Goal: Transaction & Acquisition: Purchase product/service

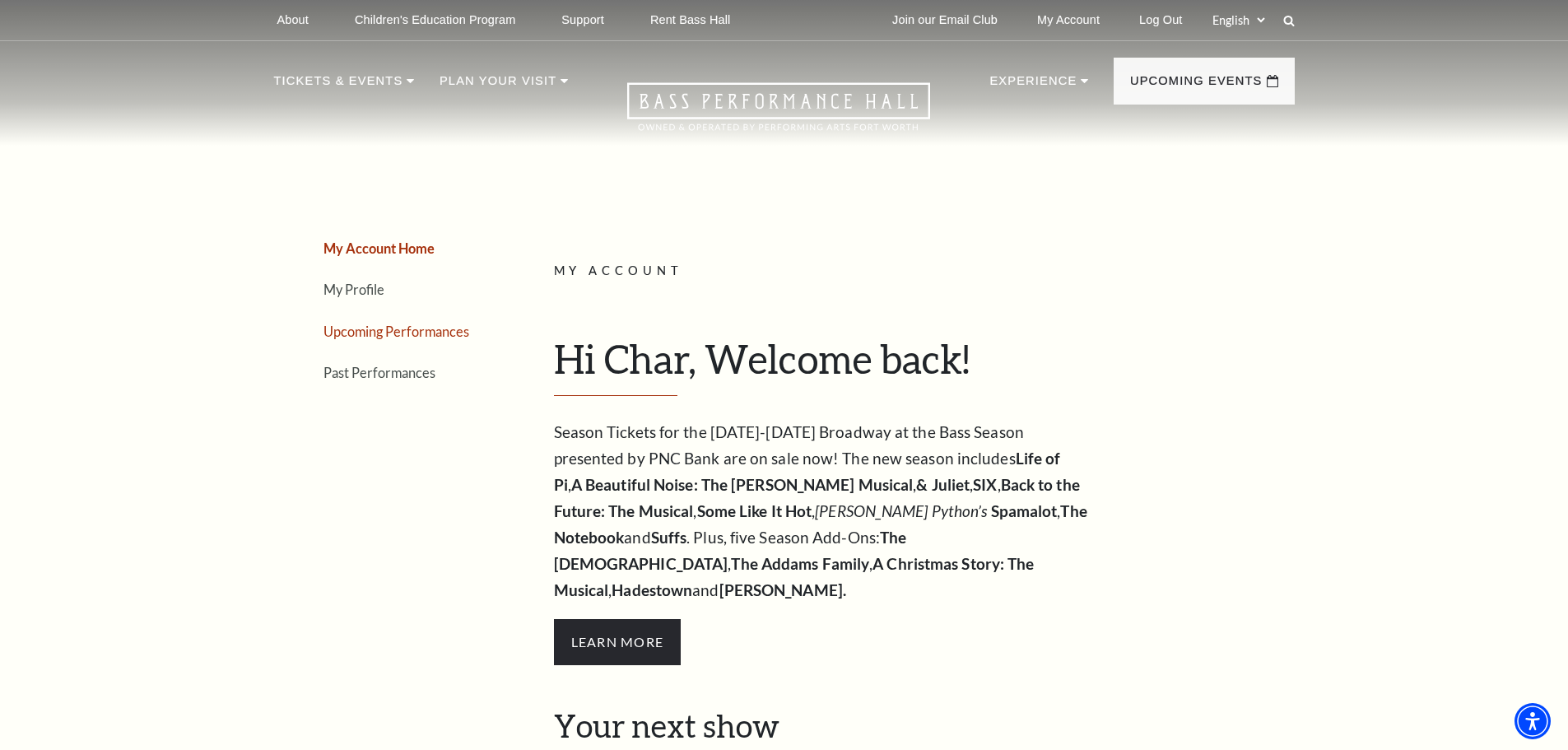
click at [447, 333] on link "Upcoming Performances" at bounding box center [396, 331] width 145 height 16
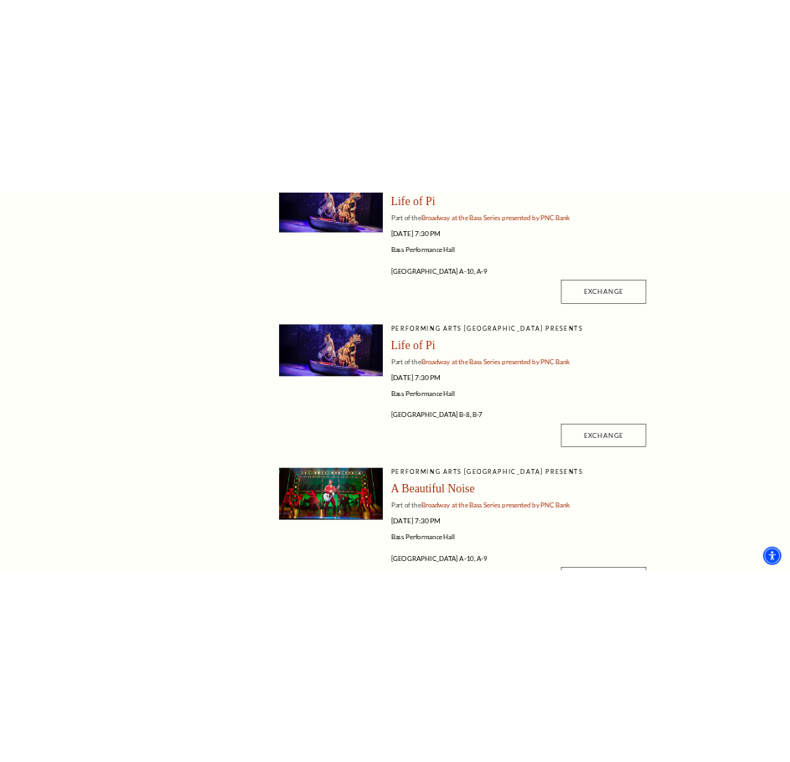
scroll to position [496, 0]
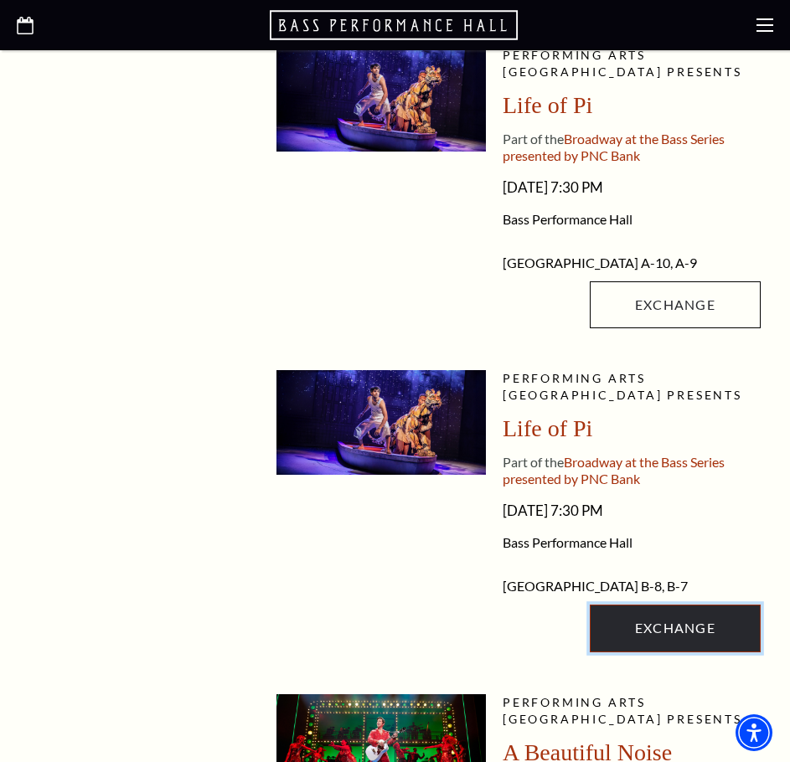
click at [623, 651] on link "Exchange" at bounding box center [674, 627] width 171 height 47
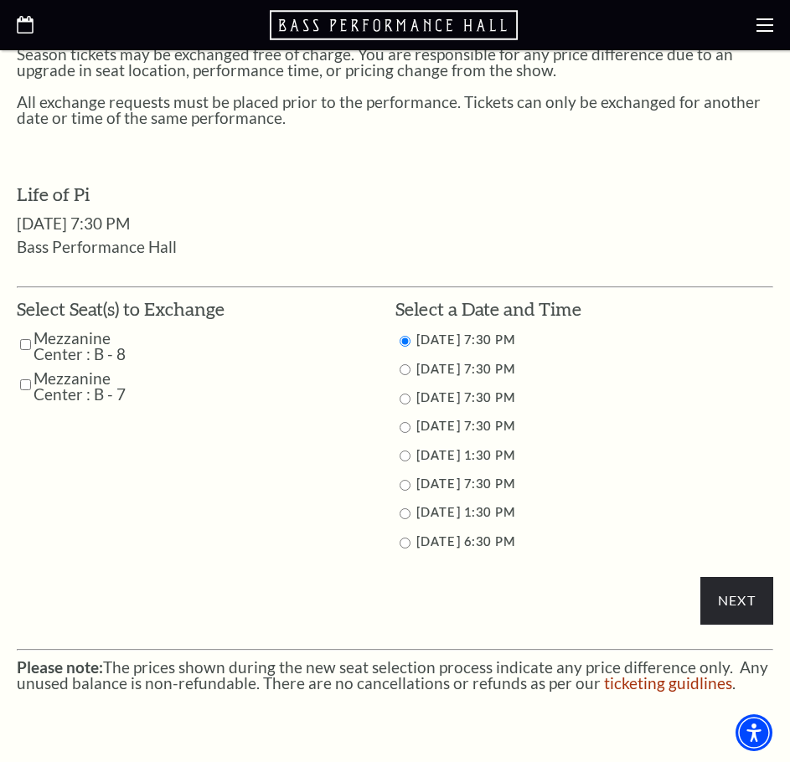
scroll to position [586, 0]
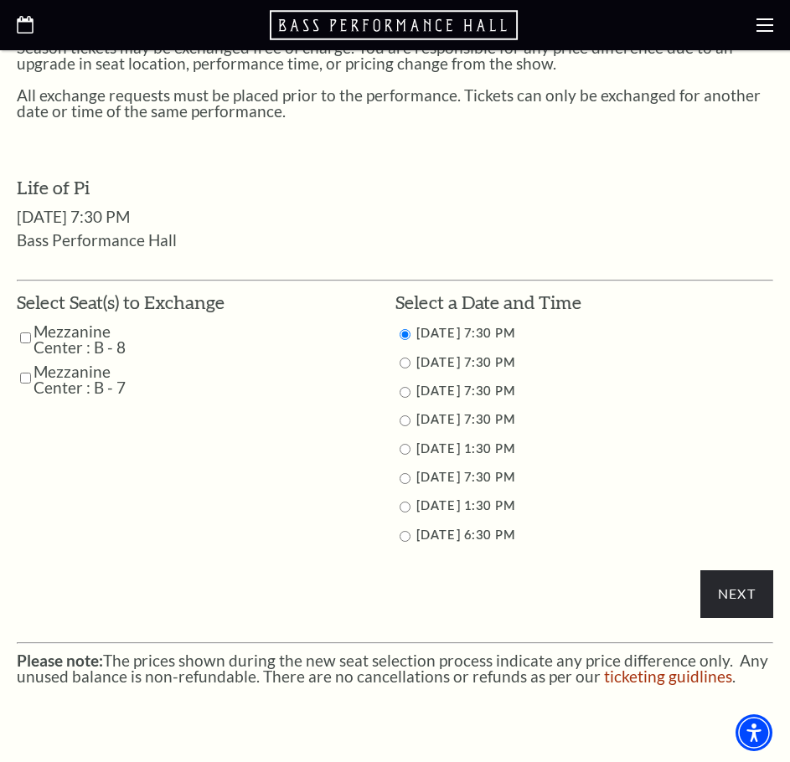
click at [406, 478] on input "9/27/2025 7:30 PM" at bounding box center [404, 478] width 11 height 11
radio input "true"
click at [21, 339] on input "Mezzanine Center : B - 8" at bounding box center [25, 337] width 11 height 29
checkbox input "true"
click at [19, 378] on td "Mezzanine Center : B - 7" at bounding box center [121, 379] width 208 height 32
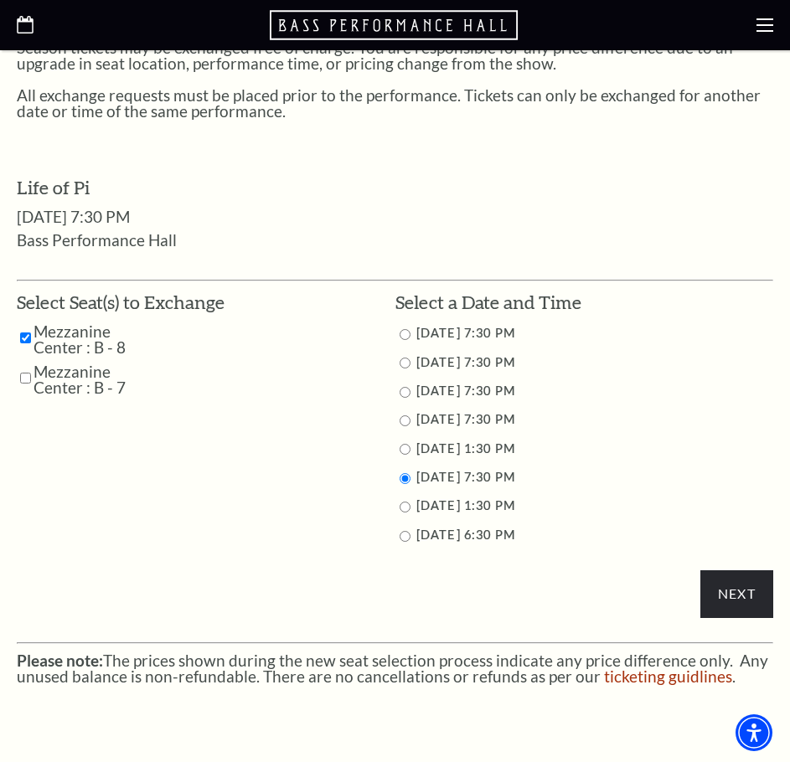
click at [25, 378] on input "Mezzanine Center : B - 7" at bounding box center [25, 377] width 11 height 29
checkbox input "true"
click at [730, 581] on input "Next" at bounding box center [736, 593] width 73 height 47
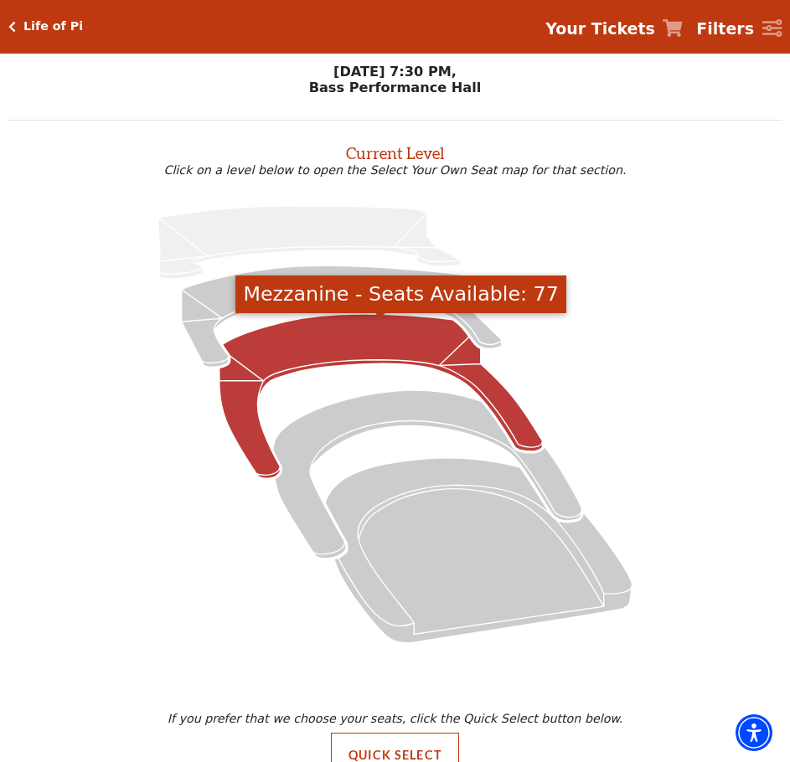
click at [324, 359] on icon "Mezzanine - Seats Available: 77" at bounding box center [380, 396] width 322 height 164
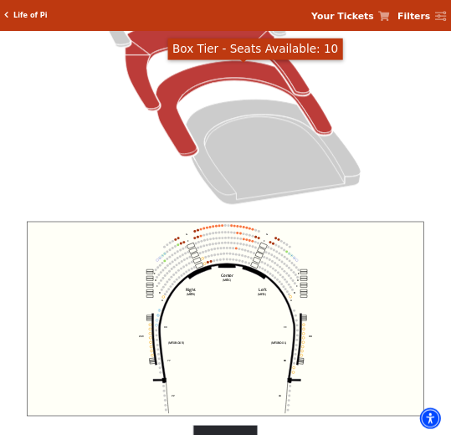
scroll to position [315, 0]
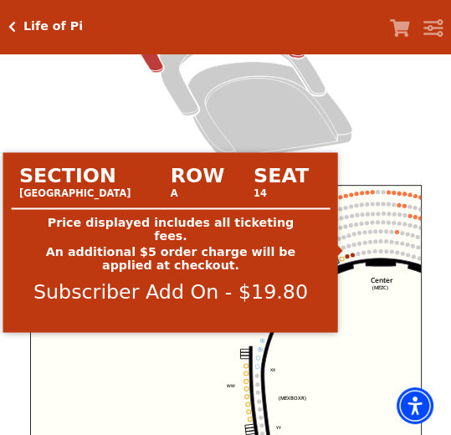
click at [347, 255] on circle at bounding box center [347, 257] width 4 height 4
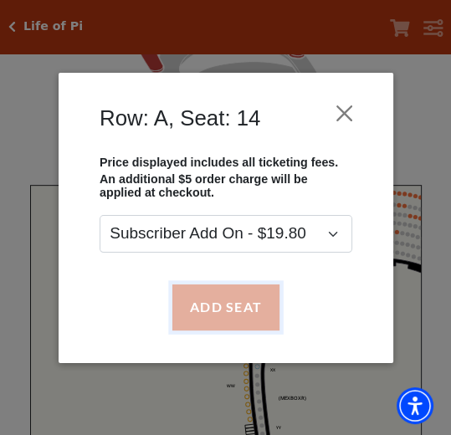
click at [255, 298] on button "Add Seat" at bounding box center [225, 308] width 107 height 46
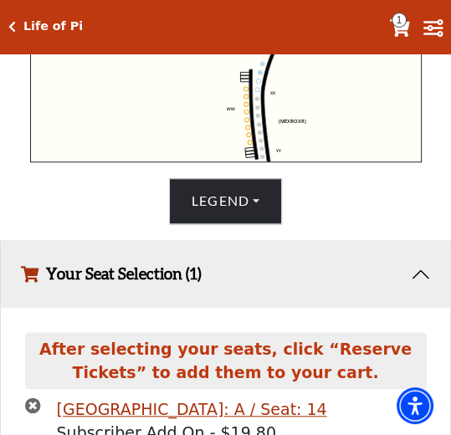
scroll to position [387, 0]
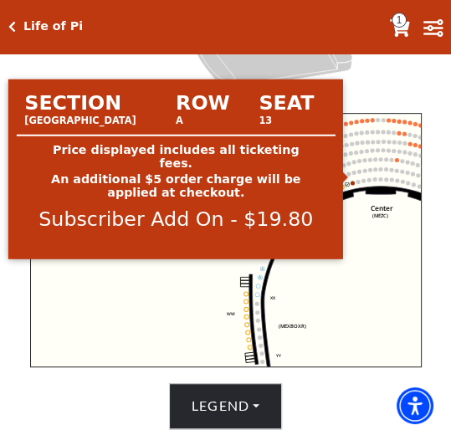
click at [350, 181] on circle at bounding box center [352, 183] width 4 height 4
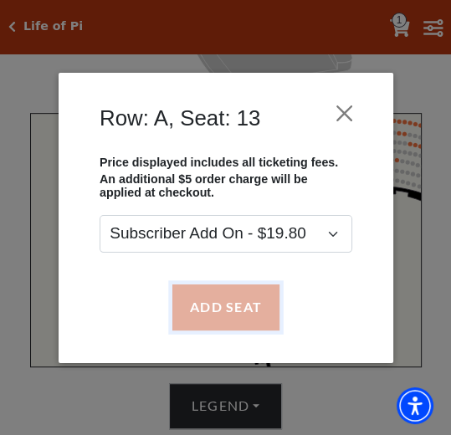
click at [260, 306] on button "Add Seat" at bounding box center [225, 308] width 107 height 46
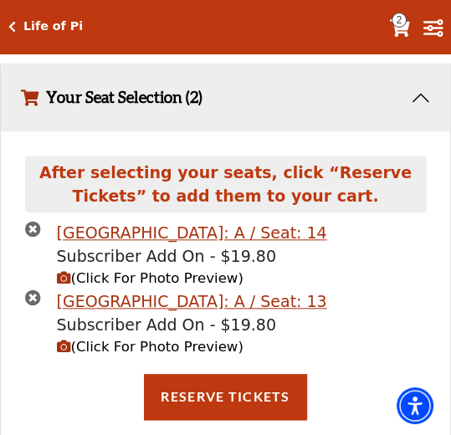
scroll to position [783, 0]
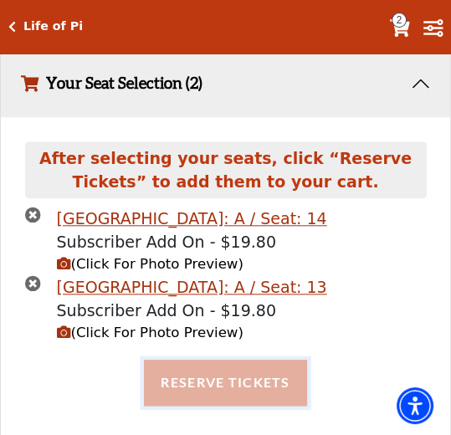
click at [231, 367] on button "Reserve Tickets" at bounding box center [225, 383] width 162 height 46
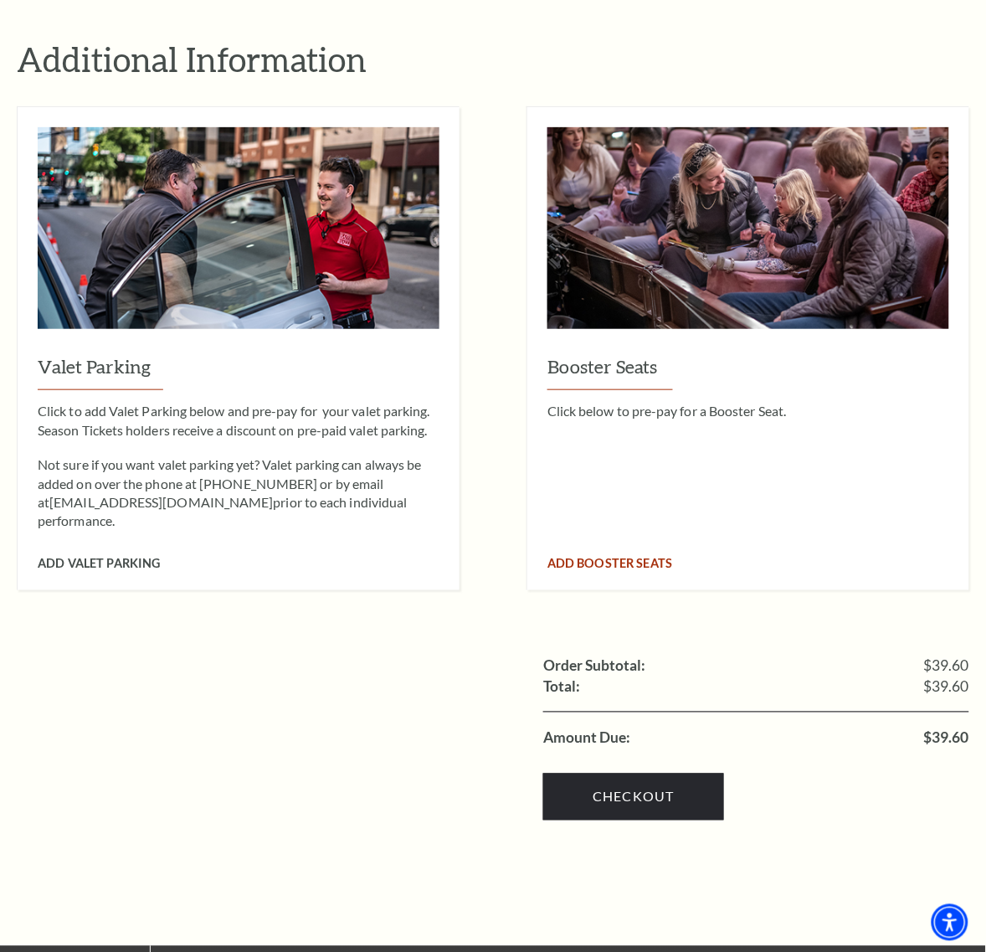
scroll to position [1572, 0]
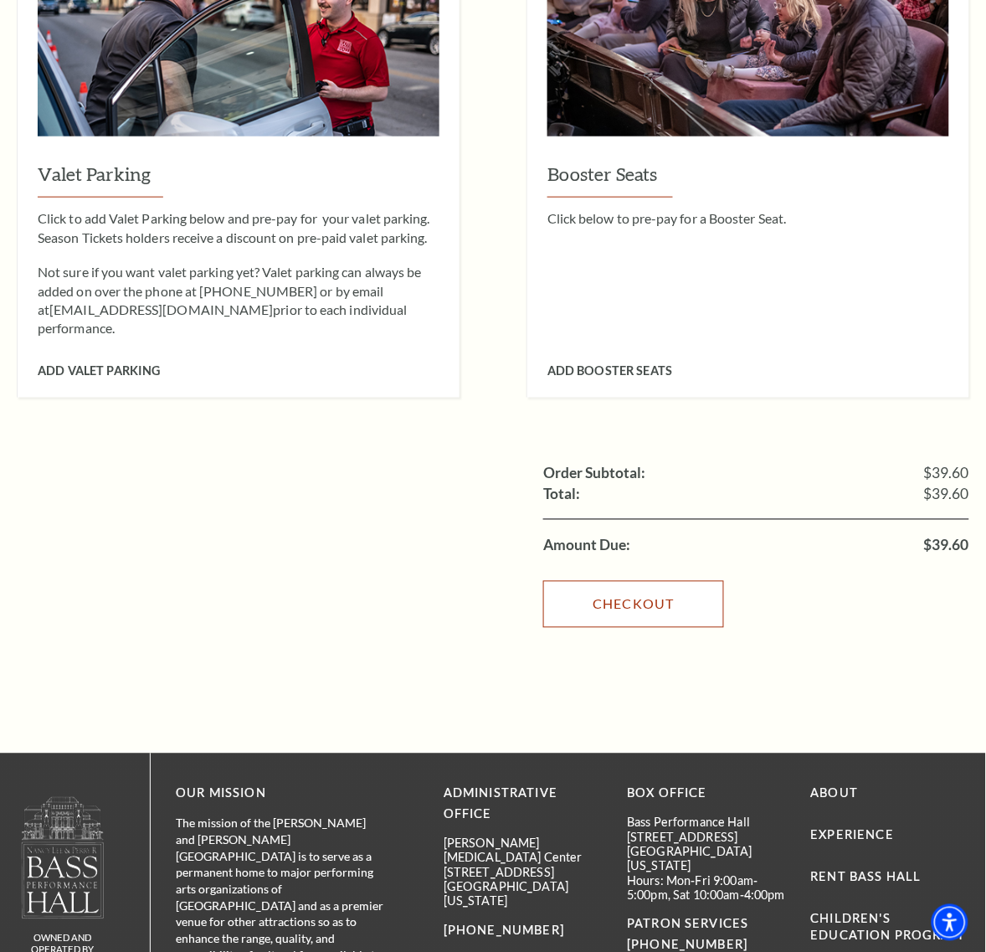
click at [450, 435] on link "Checkout" at bounding box center [633, 604] width 181 height 47
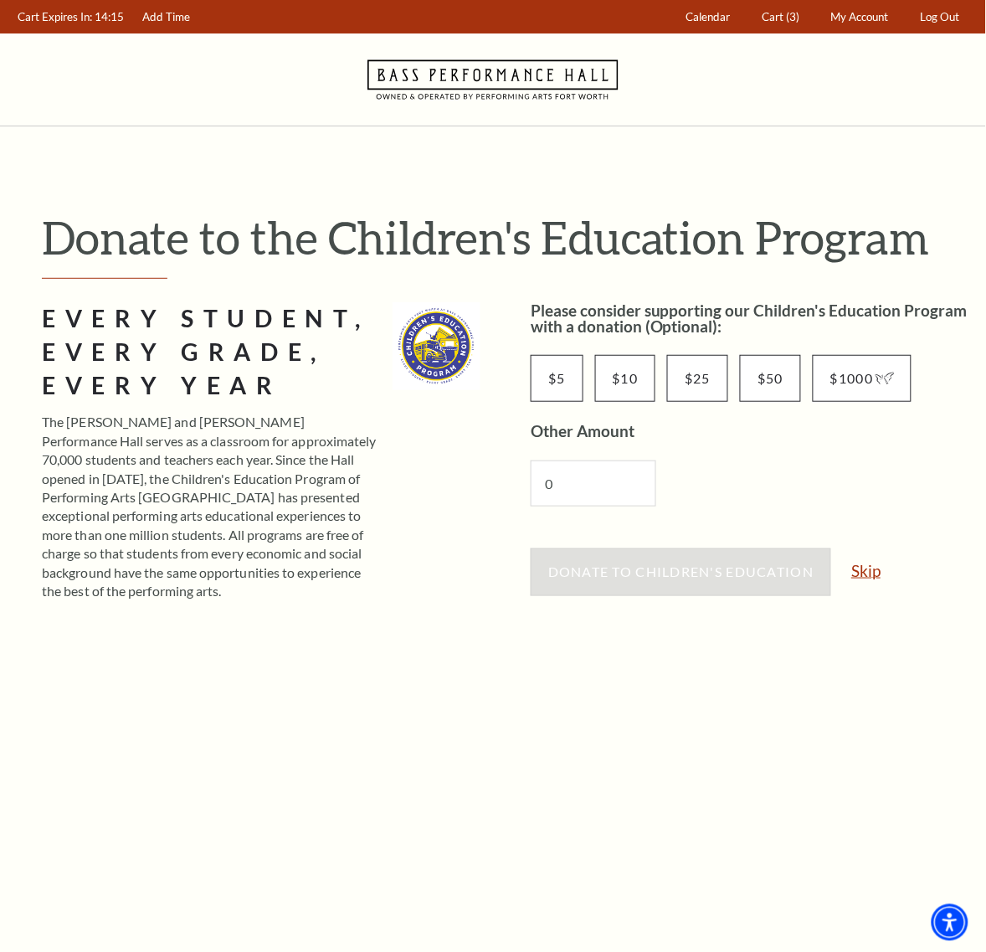
click at [868, 570] on link "Skip" at bounding box center [865, 571] width 29 height 16
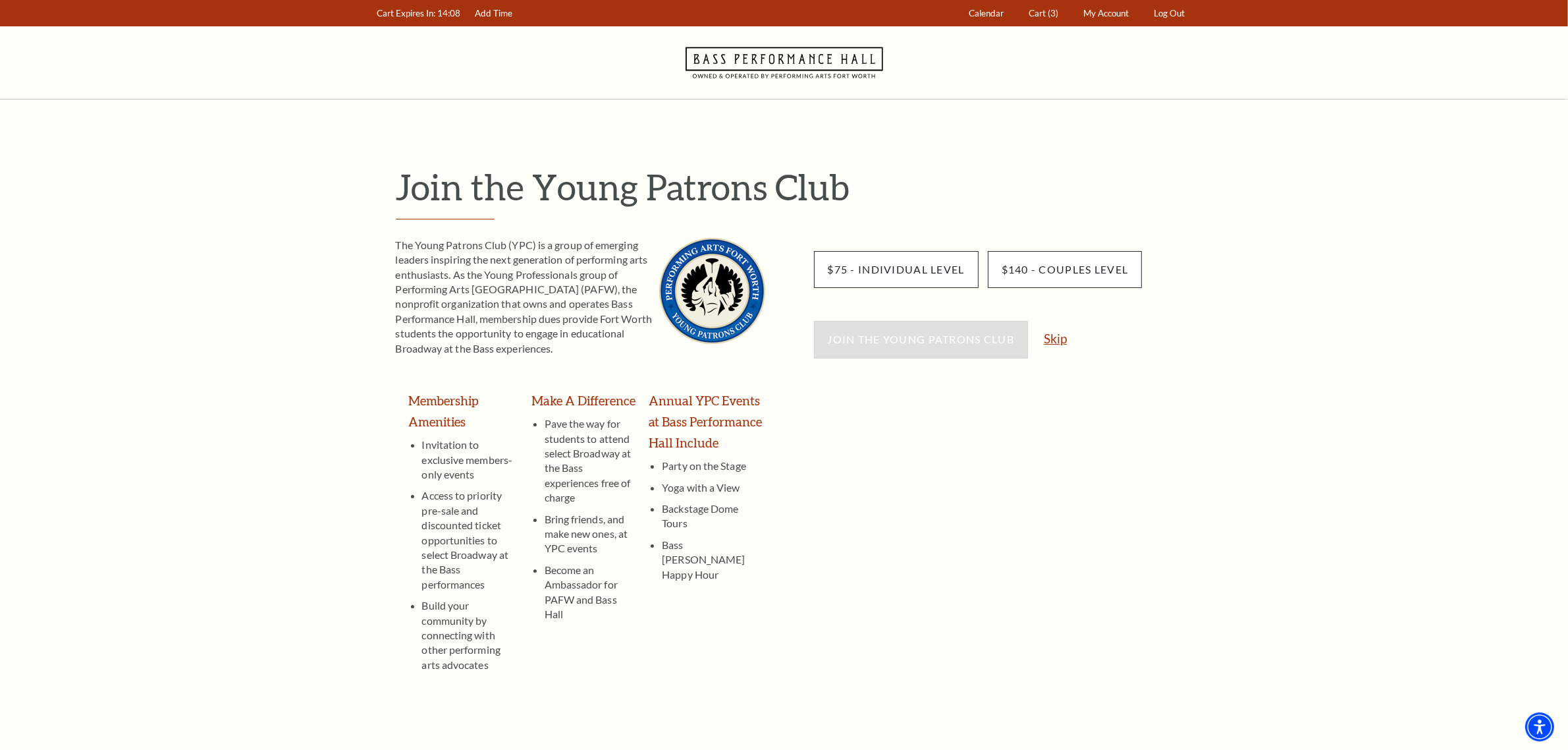
click at [775, 338] on link "Skip" at bounding box center [1055, 338] width 23 height 13
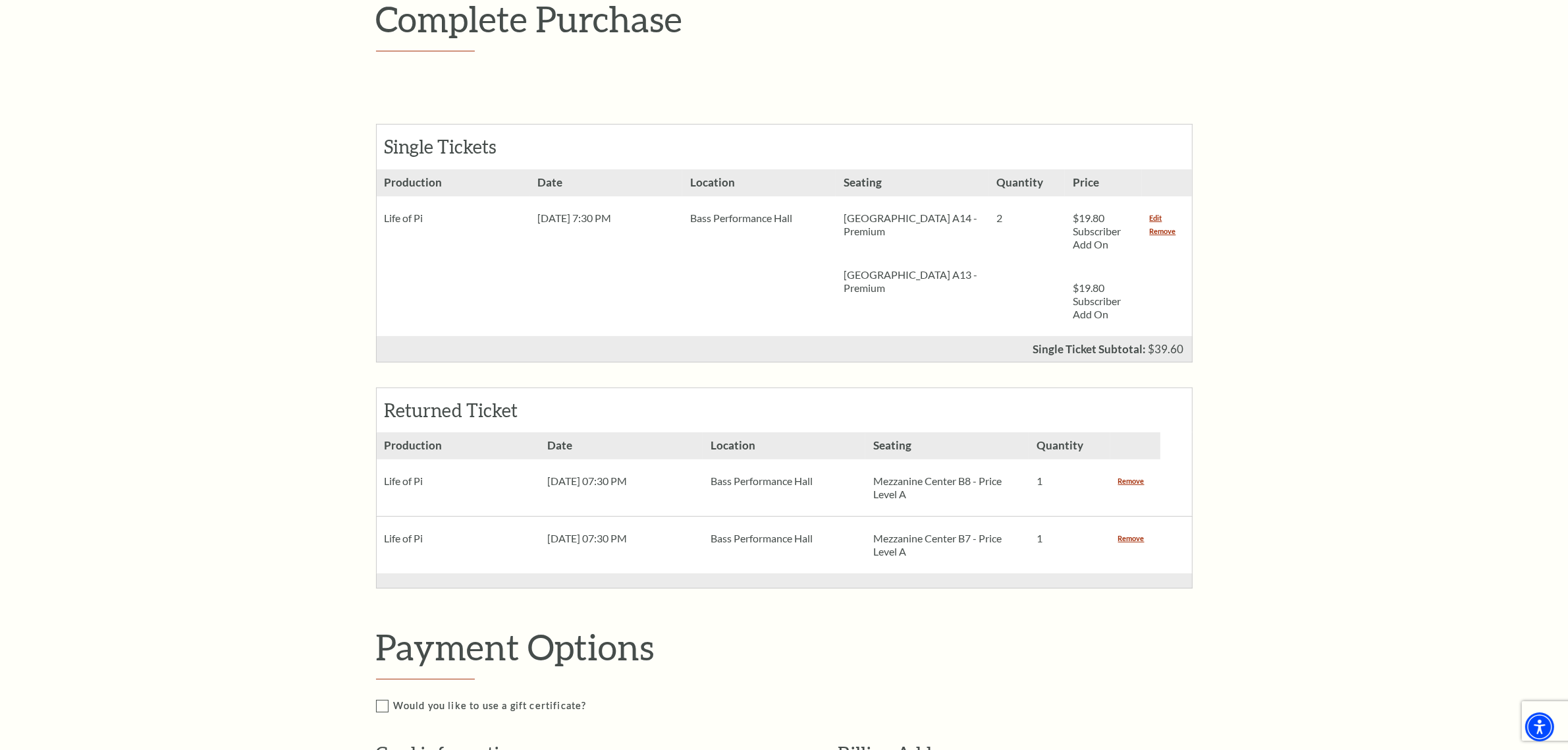
scroll to position [659, 0]
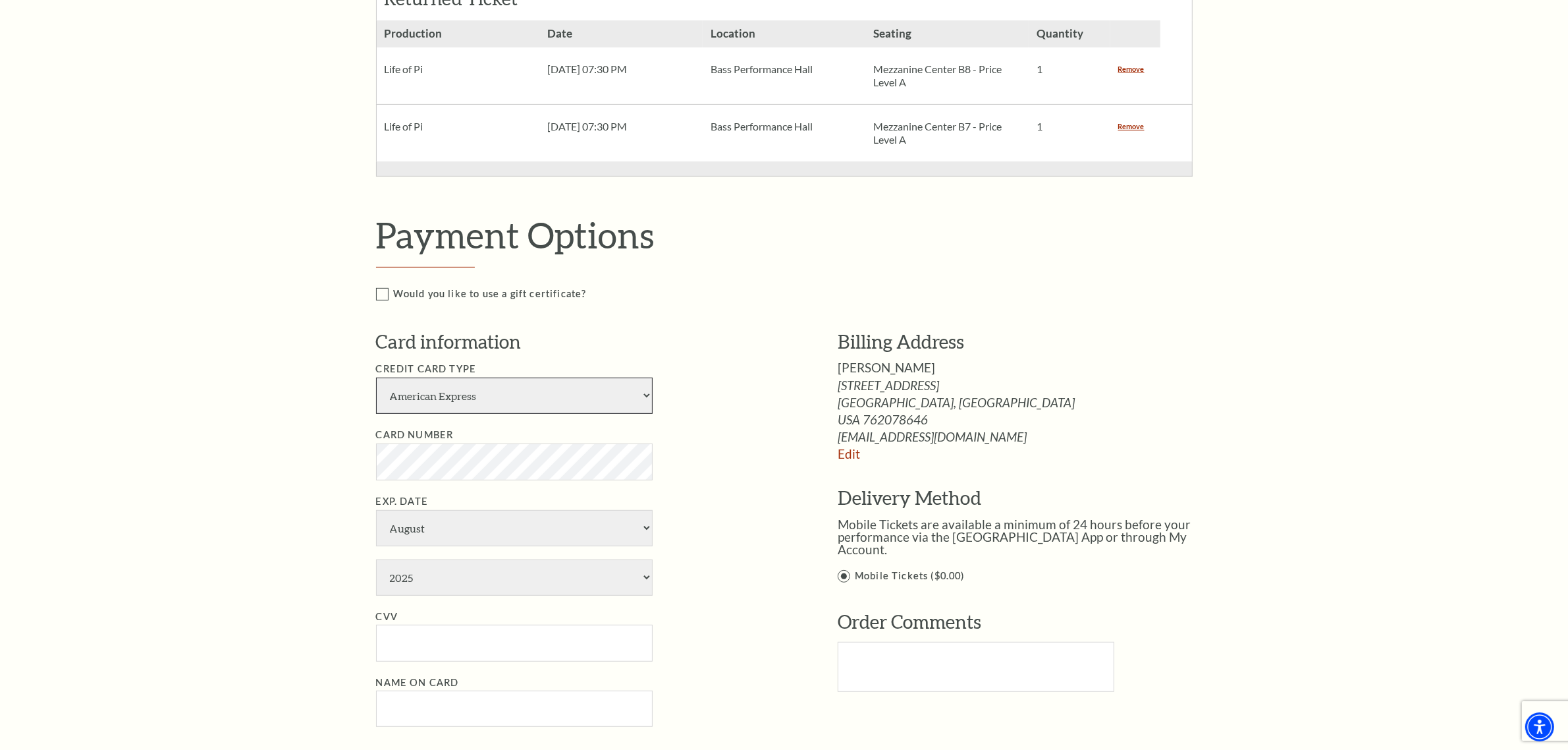
click at [529, 392] on select "American Express Visa Master Card Discover" at bounding box center [515, 396] width 277 height 36
select select "25"
click at [376, 379] on select "American Express Visa Master Card Discover" at bounding box center [515, 396] width 277 height 36
select select "12"
select select "2027"
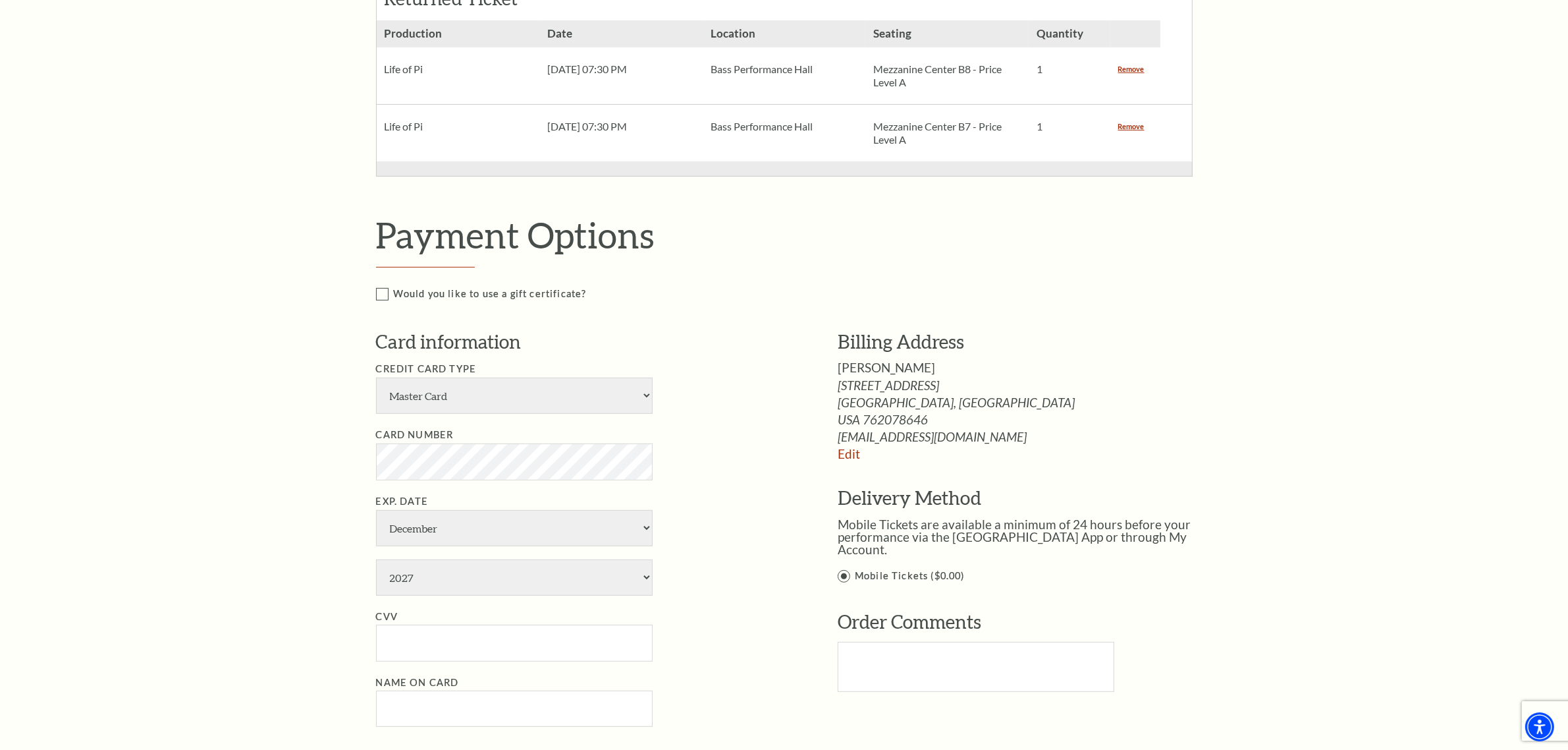
type input "908"
type input "Char Niemi"
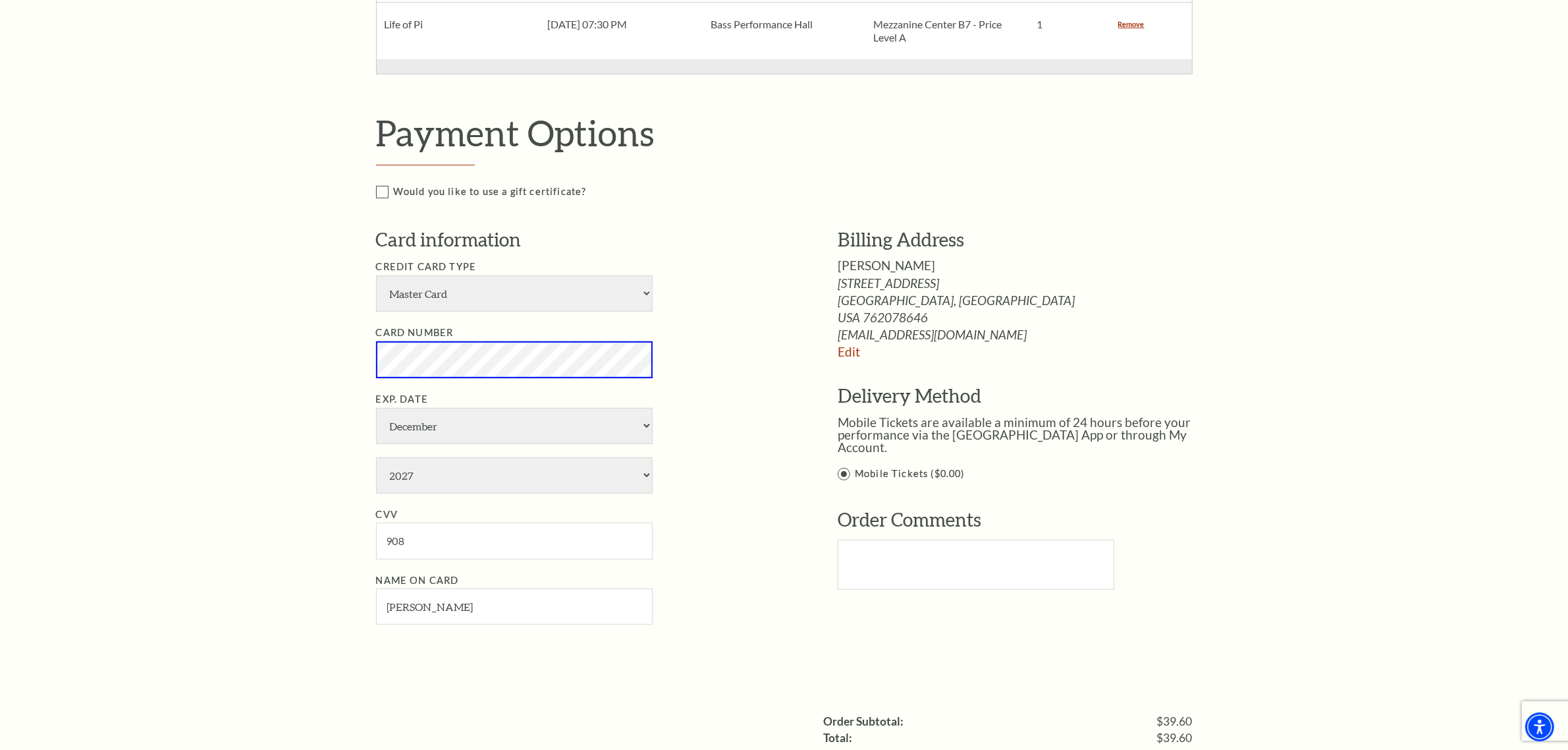
scroll to position [988, 0]
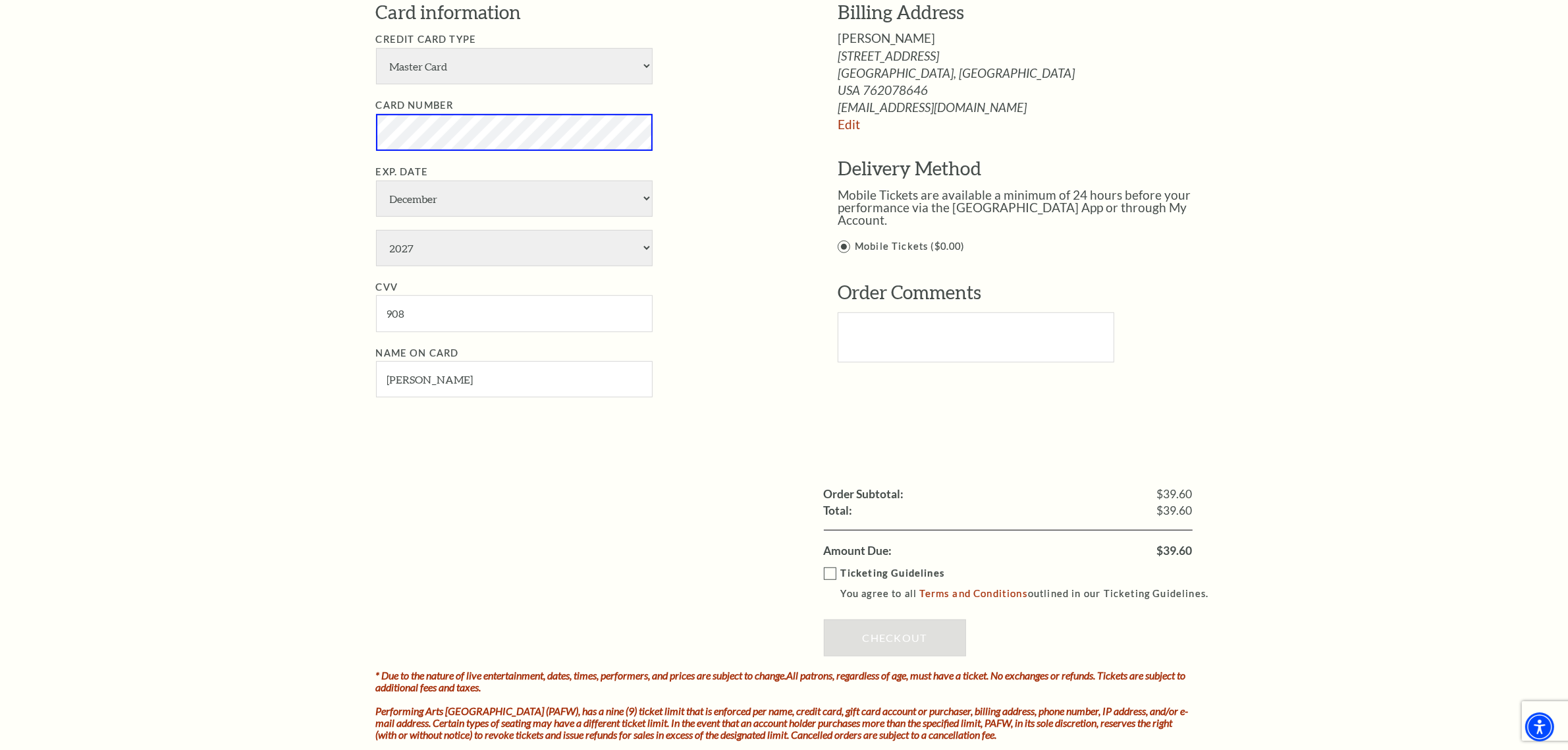
click at [828, 574] on label "Ticketing Guidelines You agree to all Terms and Conditions outlined in our Tick…" at bounding box center [1022, 583] width 397 height 36
click at [0, 0] on input "Ticketing Guidelines You agree to all Terms and Conditions outlined in our Tick…" at bounding box center [0, 0] width 0 height 0
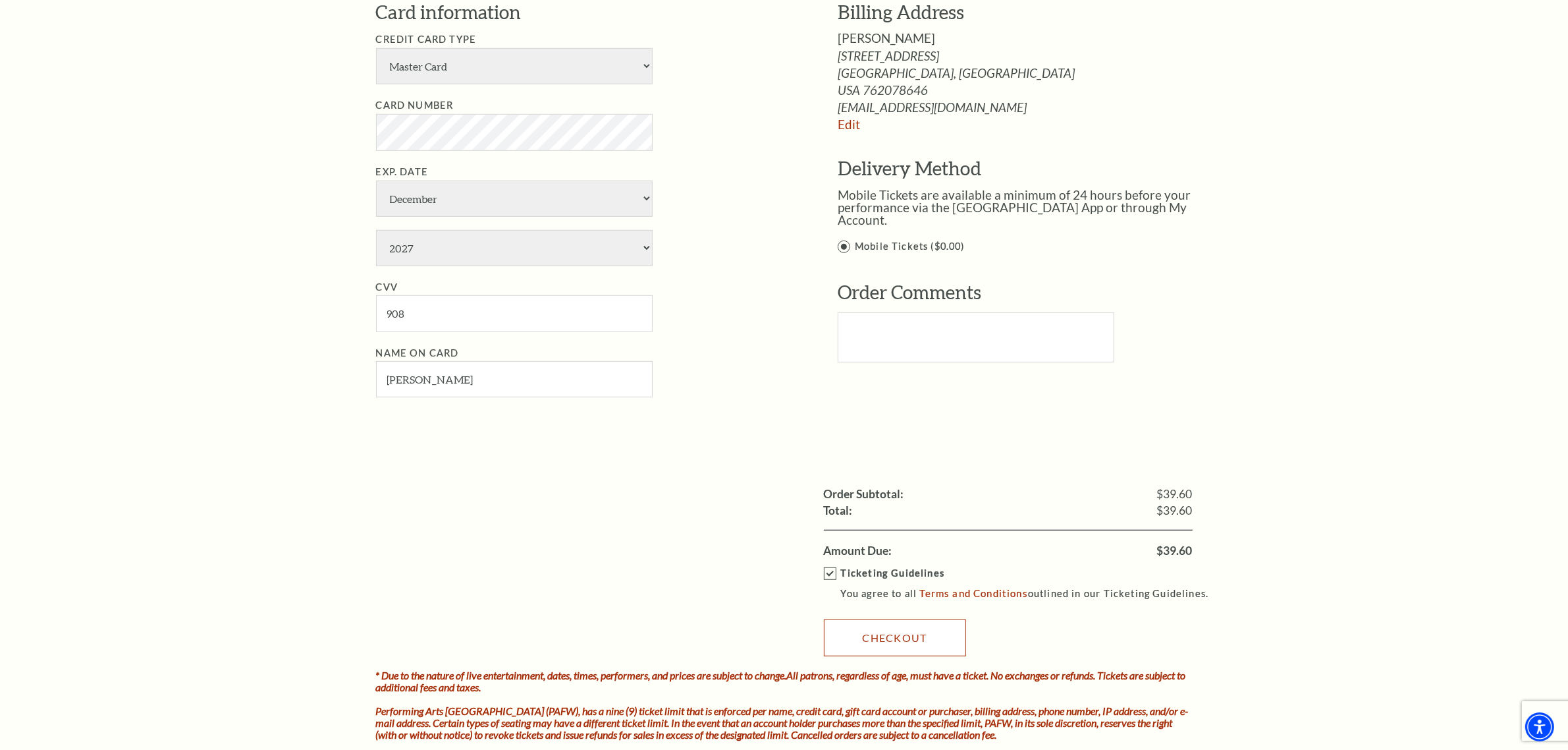
click at [876, 636] on link "Checkout" at bounding box center [895, 637] width 142 height 37
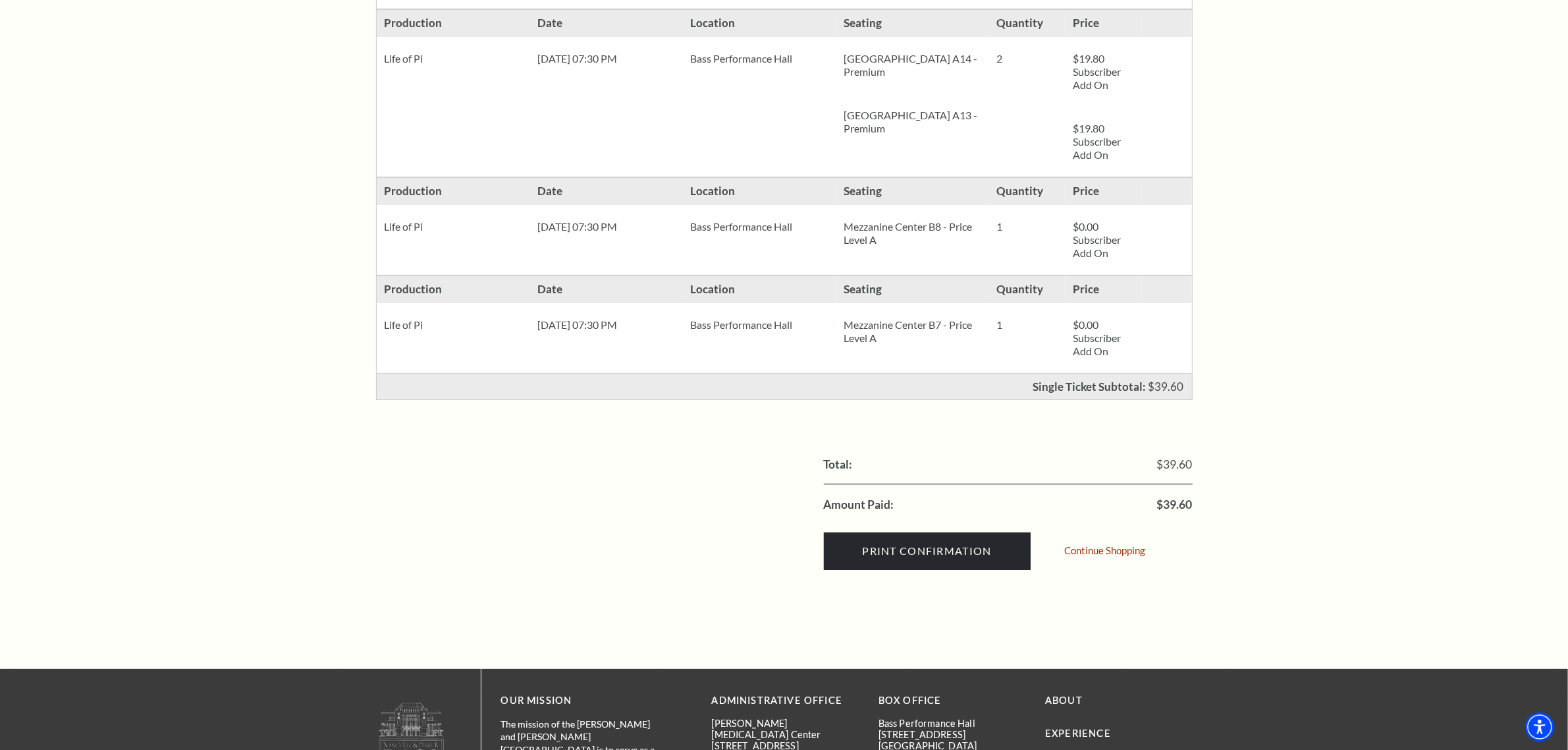
scroll to position [330, 0]
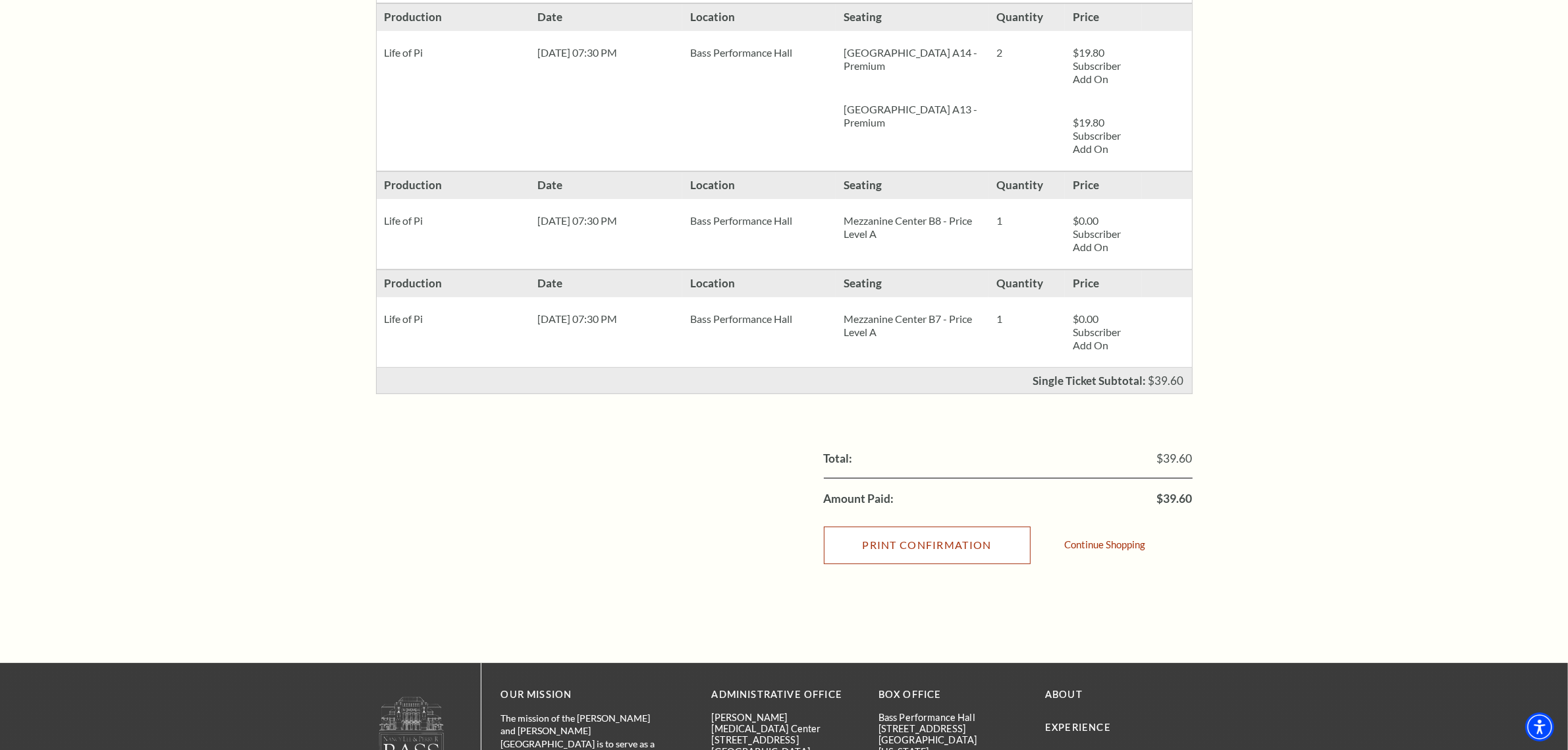
click at [968, 549] on input "Print Confirmation" at bounding box center [927, 545] width 207 height 37
click at [928, 563] on input "Print Confirmation" at bounding box center [927, 545] width 207 height 37
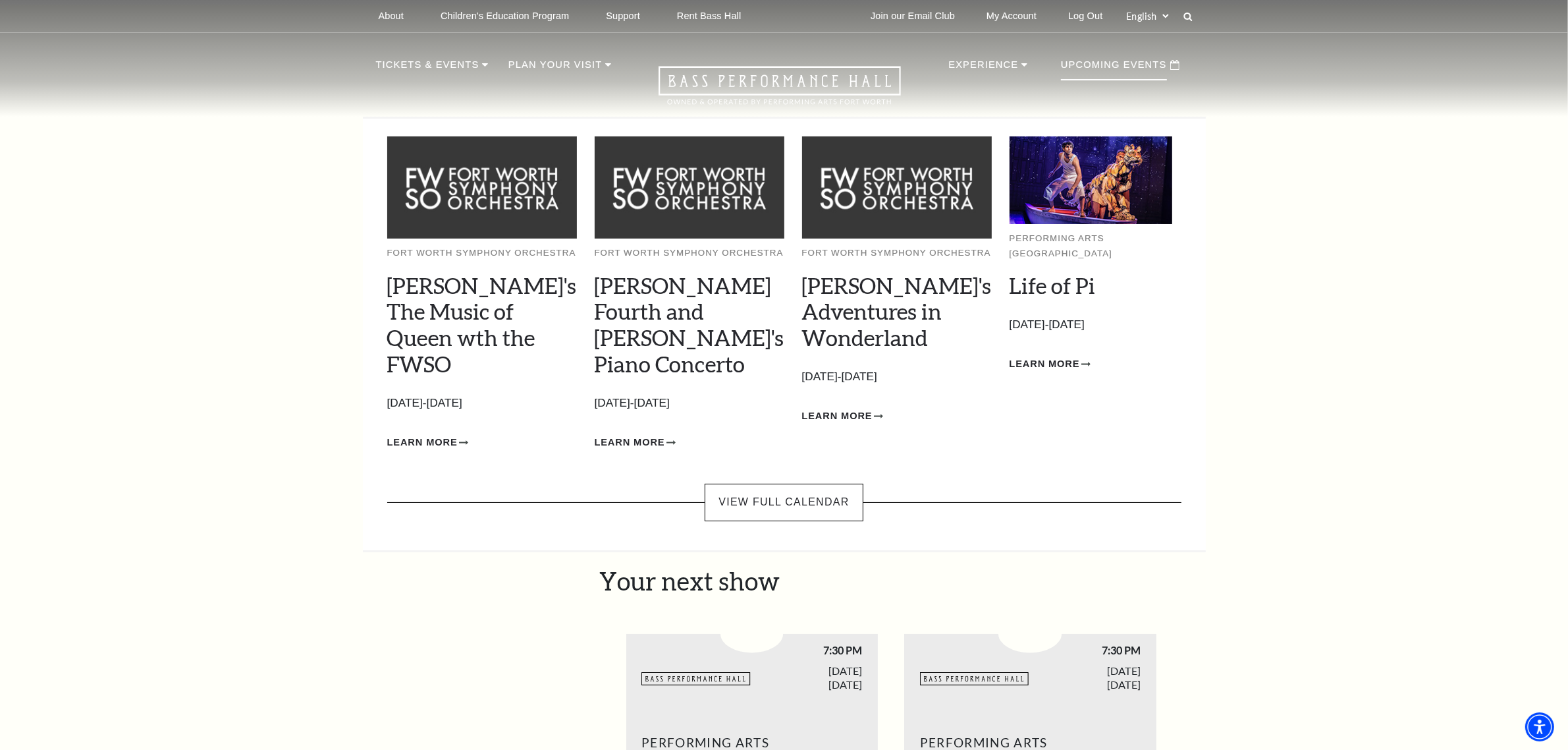
click at [1102, 67] on p "Upcoming Events" at bounding box center [1114, 68] width 106 height 24
click at [1099, 63] on p "Upcoming Events" at bounding box center [1114, 68] width 106 height 24
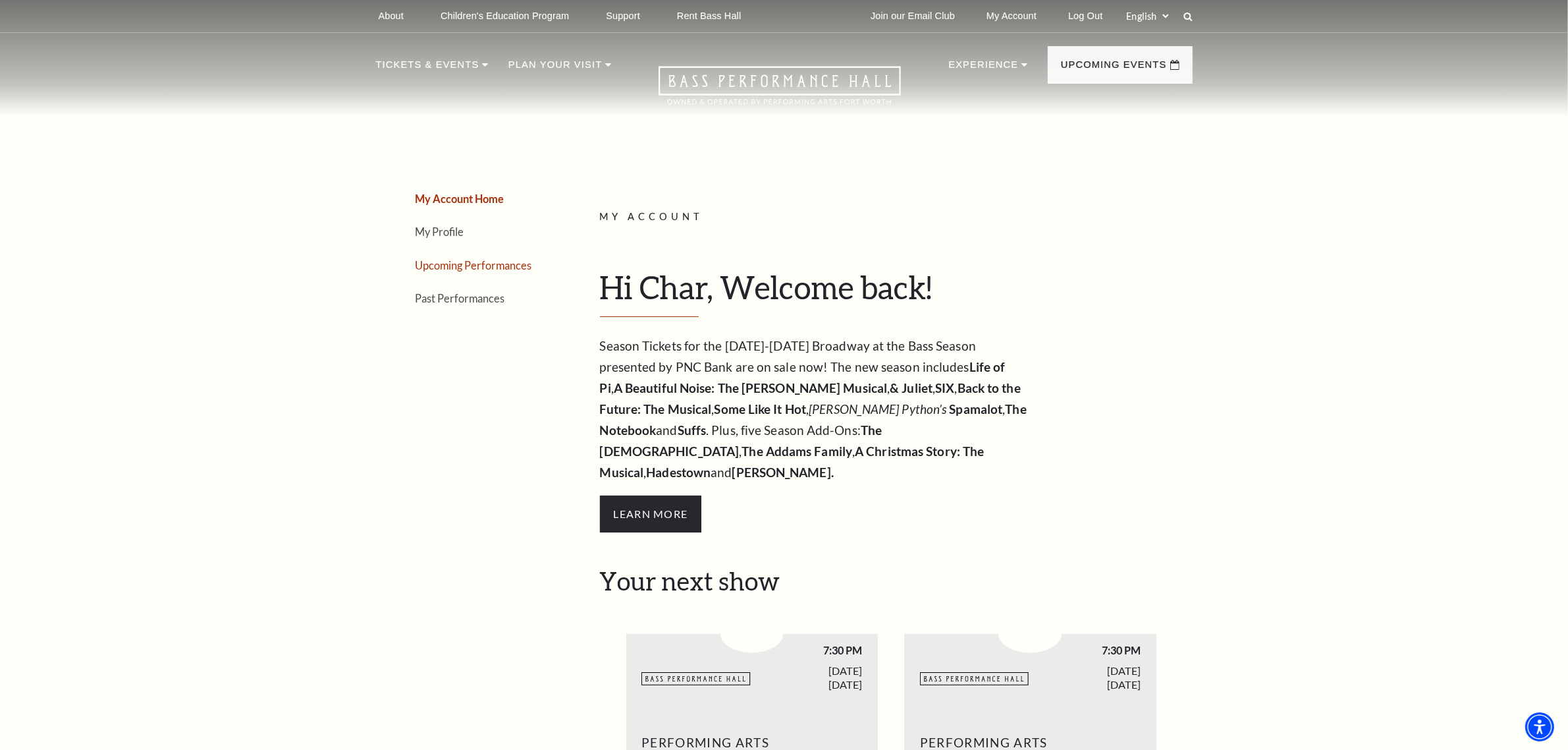
click at [463, 262] on link "Upcoming Performances" at bounding box center [474, 265] width 116 height 13
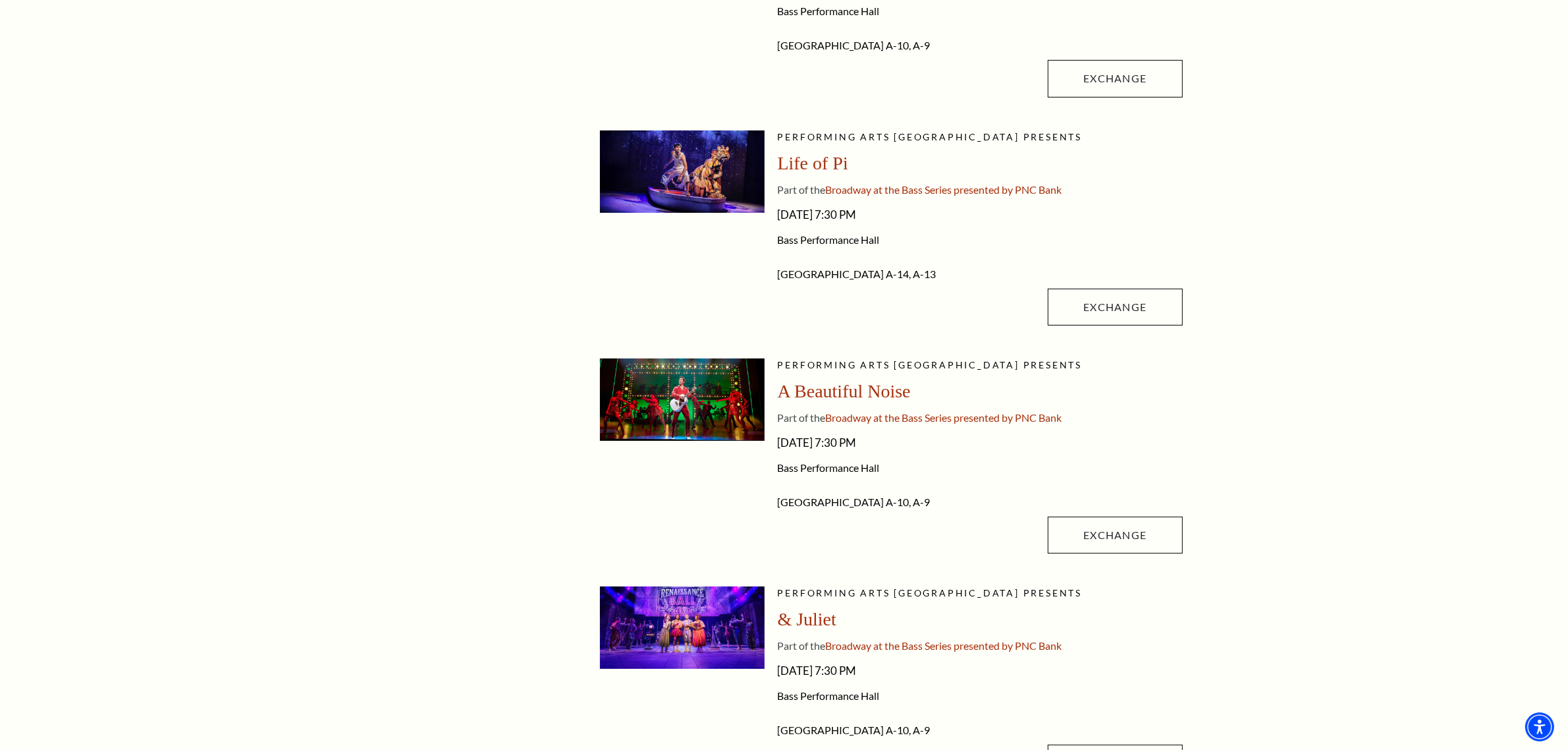
scroll to position [494, 0]
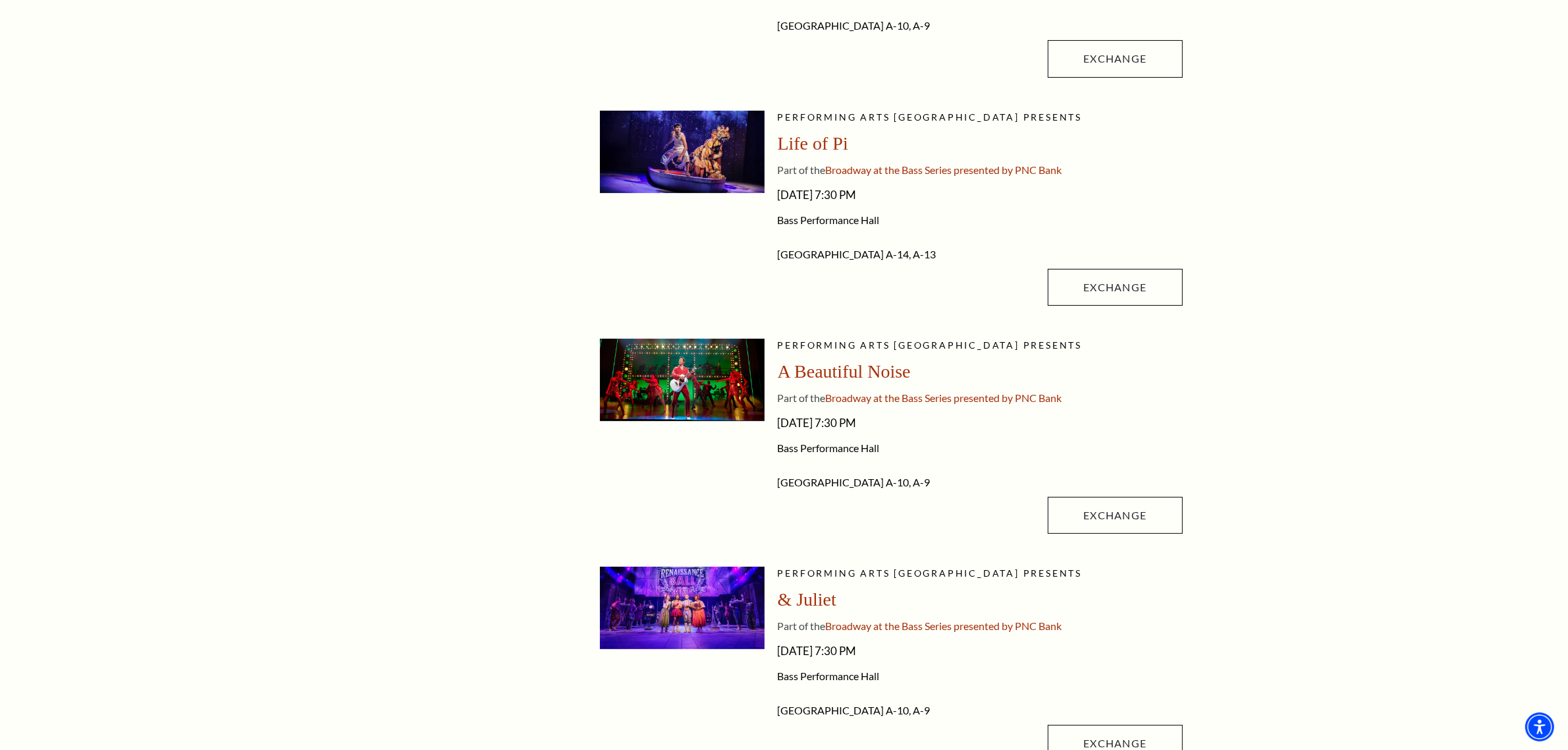
click at [887, 255] on span "A-14, A-13" at bounding box center [912, 254] width 50 height 13
click at [936, 167] on span "Broadway at the Bass Series presented by PNC Bank" at bounding box center [944, 170] width 237 height 13
click at [898, 224] on span "Bass Performance Hall" at bounding box center [980, 220] width 405 height 13
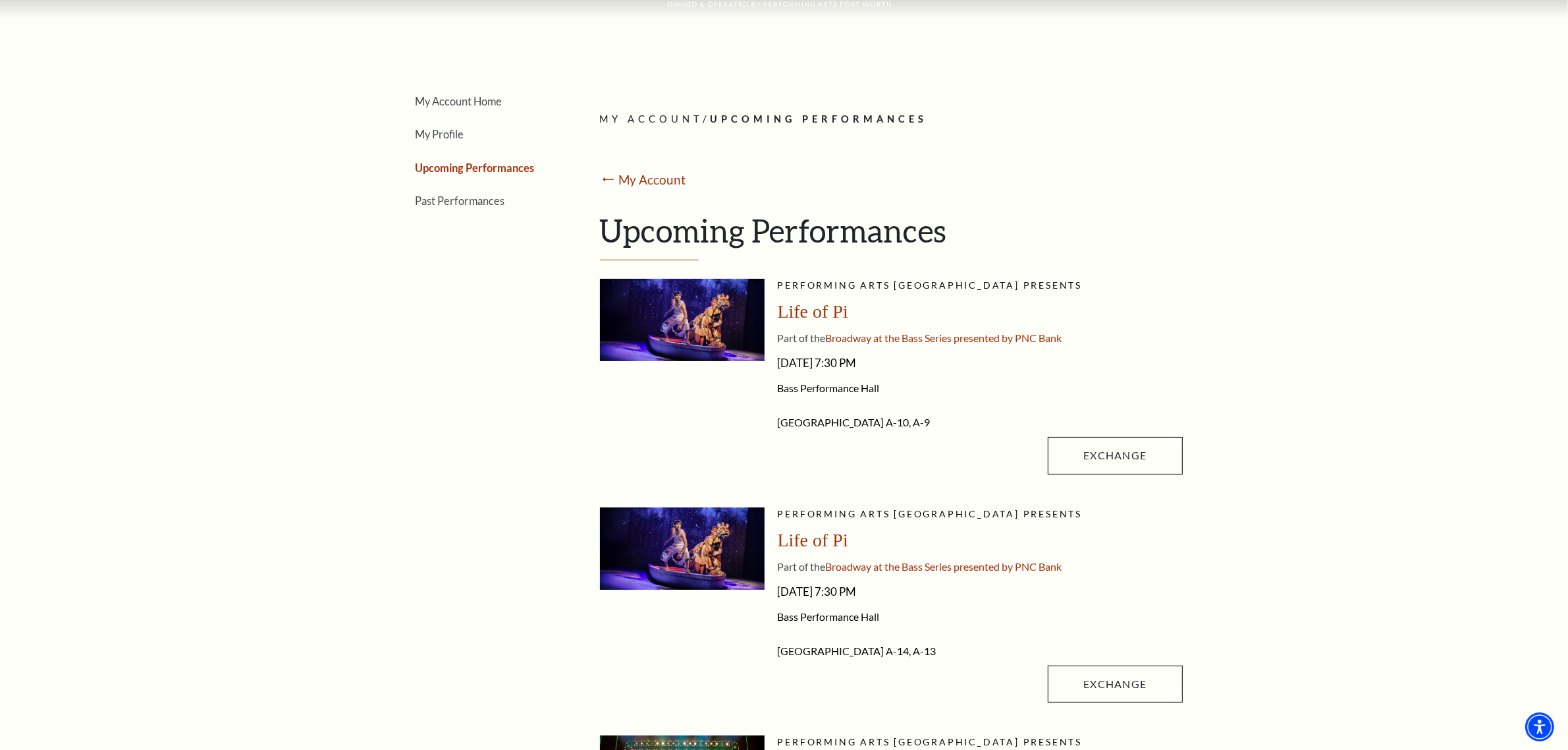
scroll to position [0, 0]
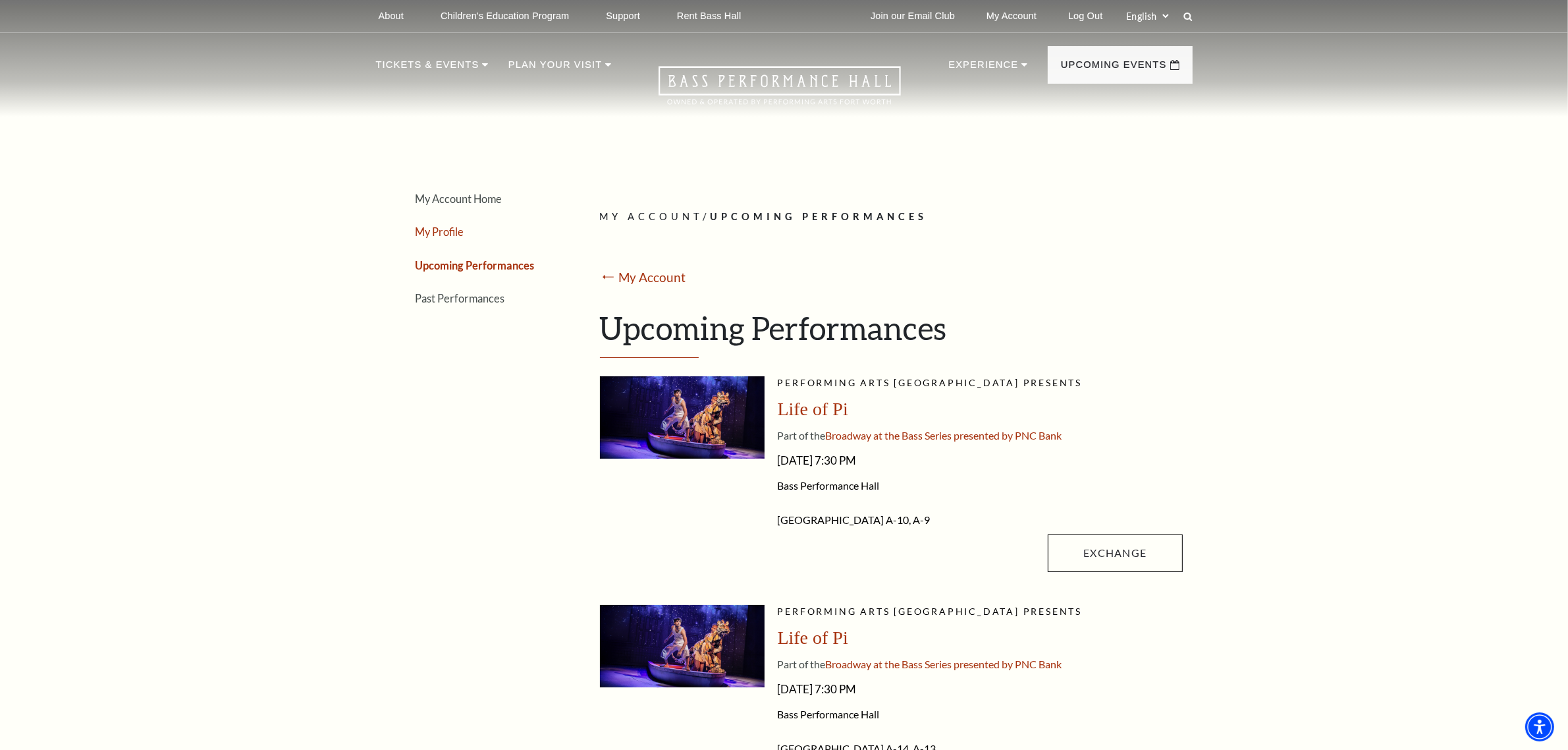
click at [443, 232] on link "My Profile" at bounding box center [440, 231] width 49 height 13
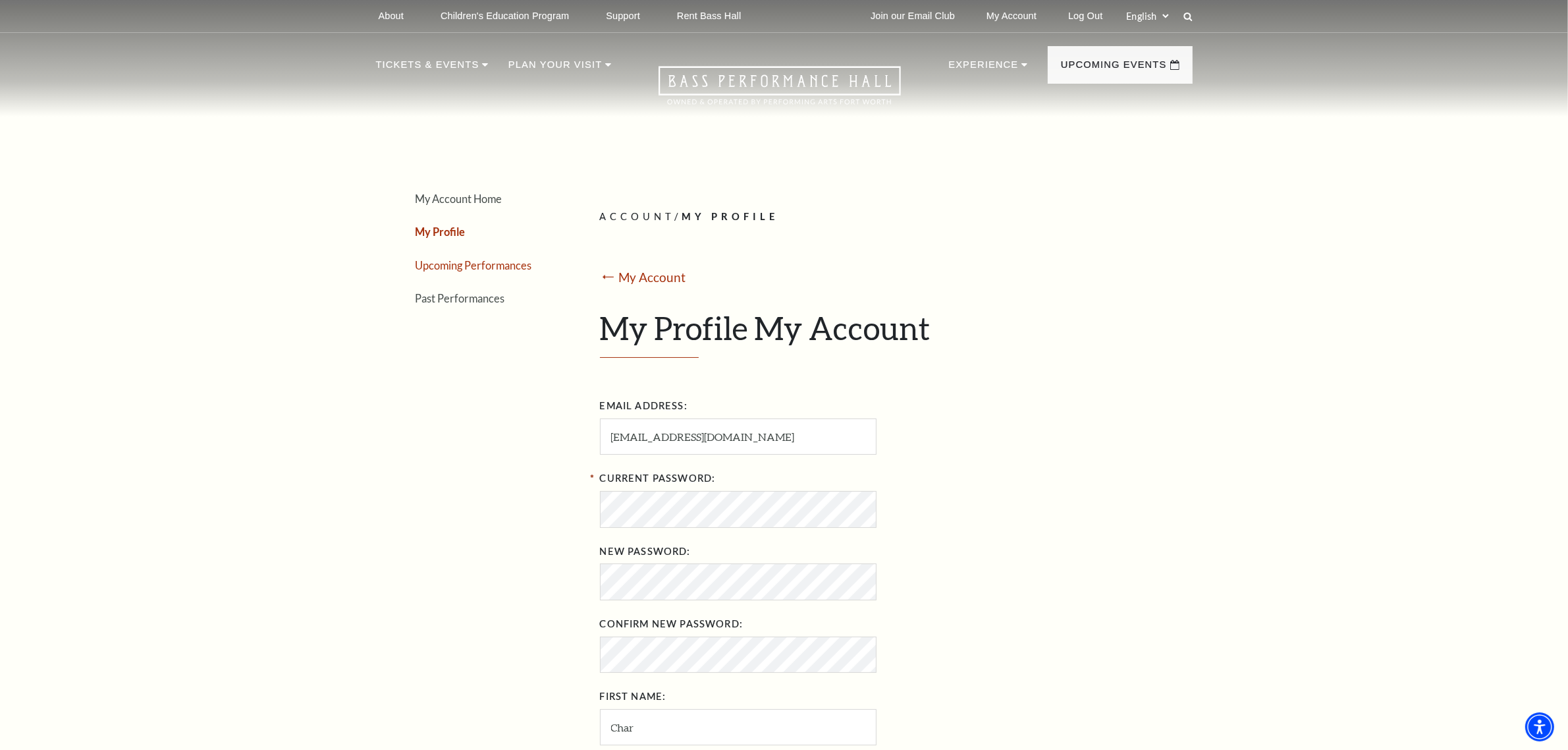
click at [449, 267] on link "Upcoming Performances" at bounding box center [474, 265] width 116 height 13
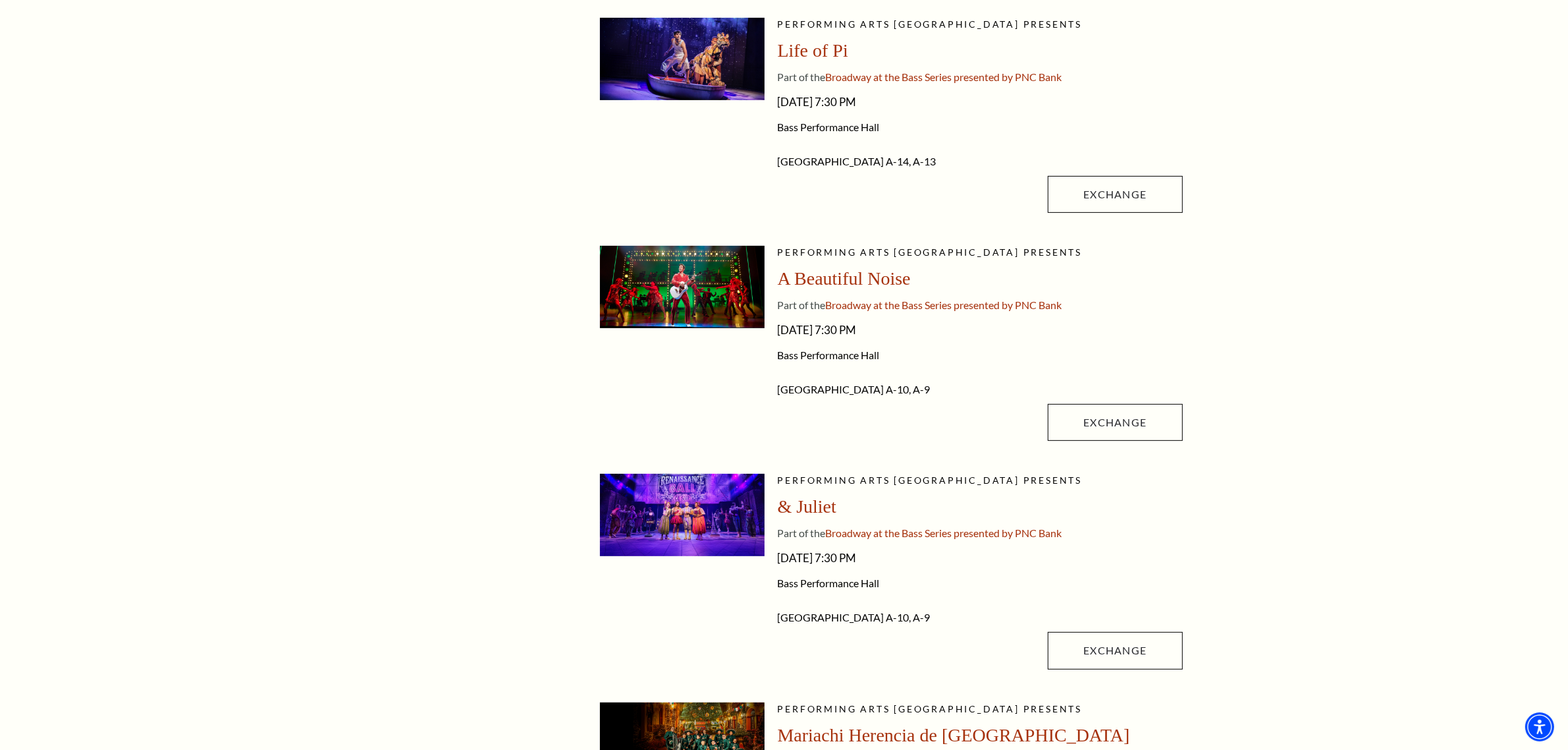
scroll to position [741, 0]
